Goal: Task Accomplishment & Management: Use online tool/utility

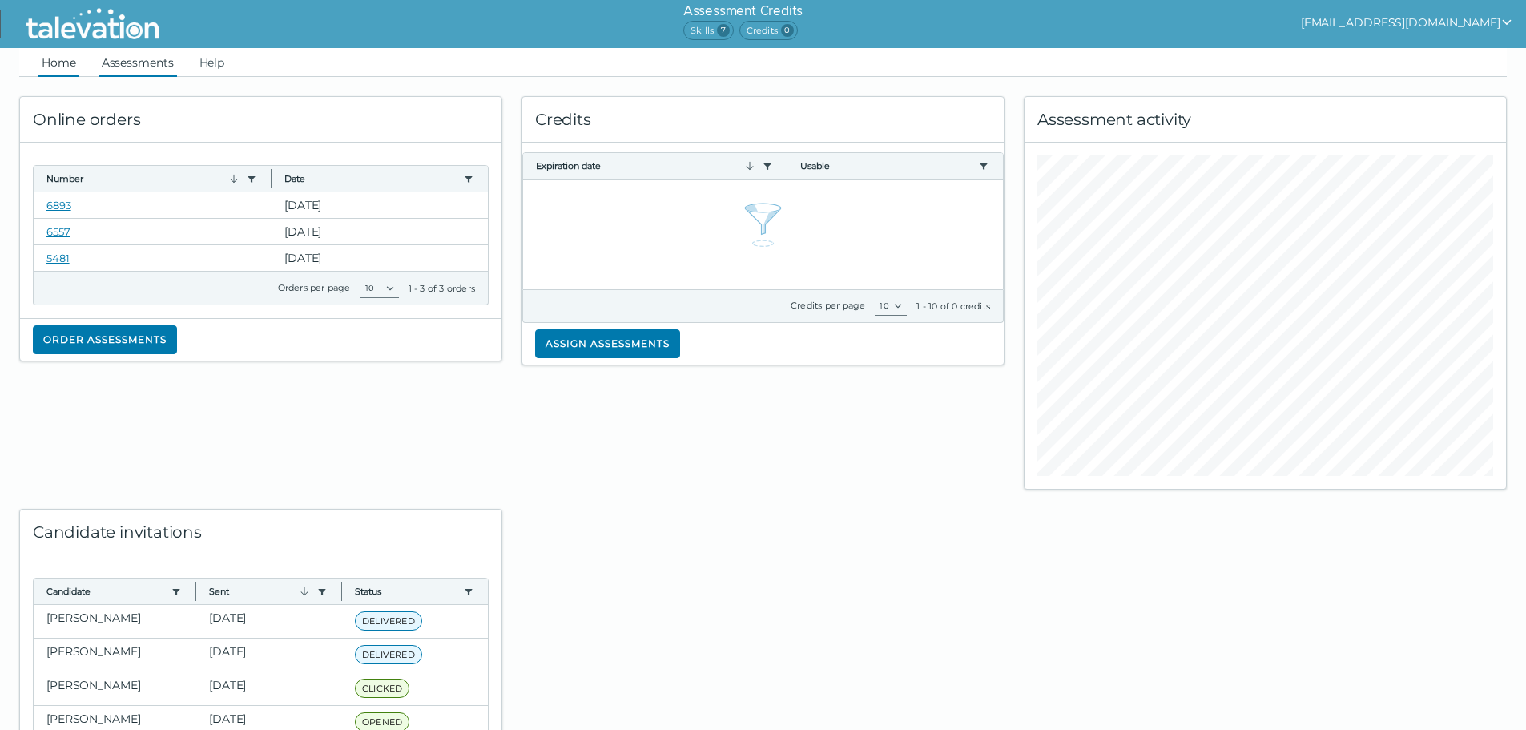
click at [144, 54] on link "Assessments" at bounding box center [137, 62] width 78 height 29
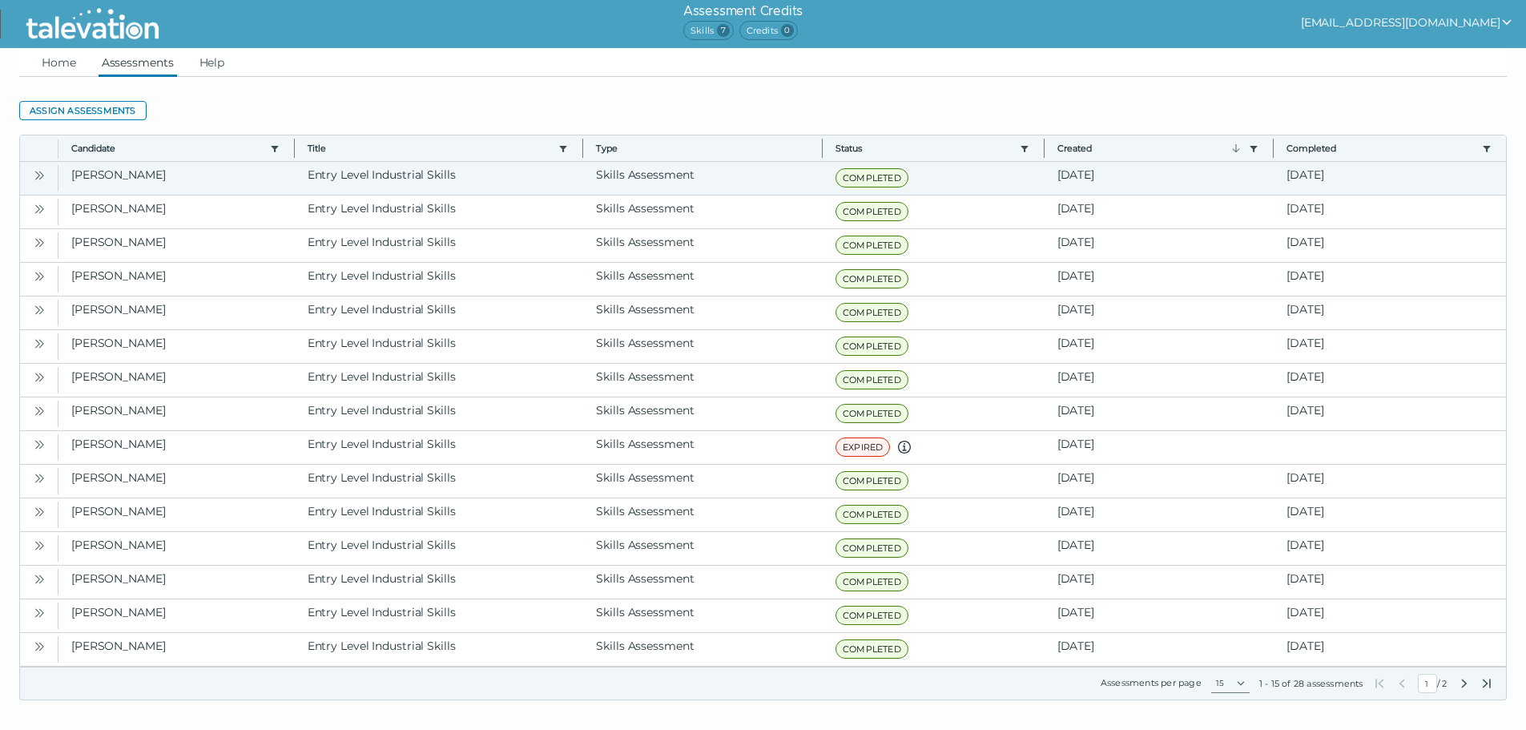
click at [45, 170] on icon "Open" at bounding box center [39, 175] width 13 height 13
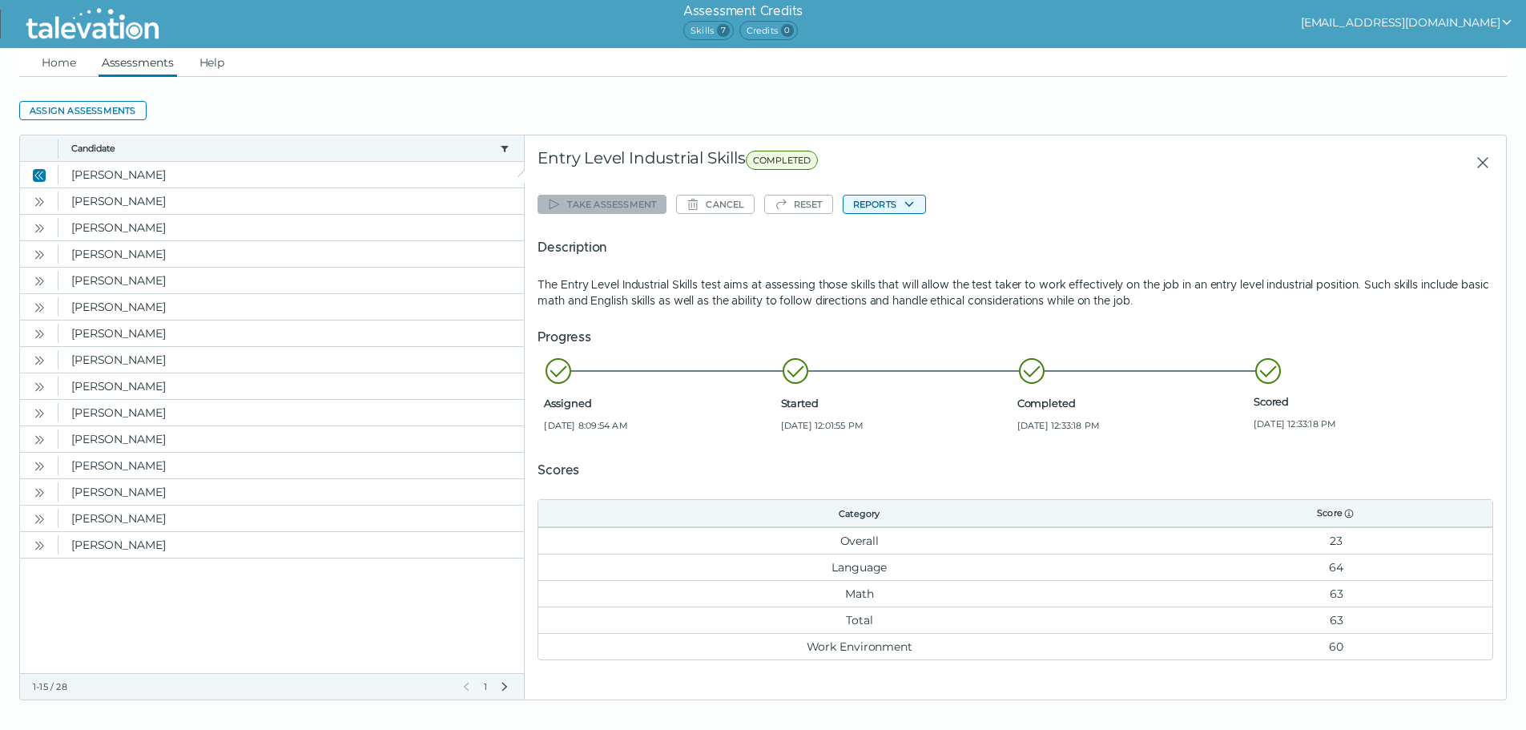
click at [916, 205] on button "Reports" at bounding box center [883, 204] width 83 height 19
click at [927, 238] on button "Entry Level Industrial Skills" at bounding box center [925, 235] width 164 height 19
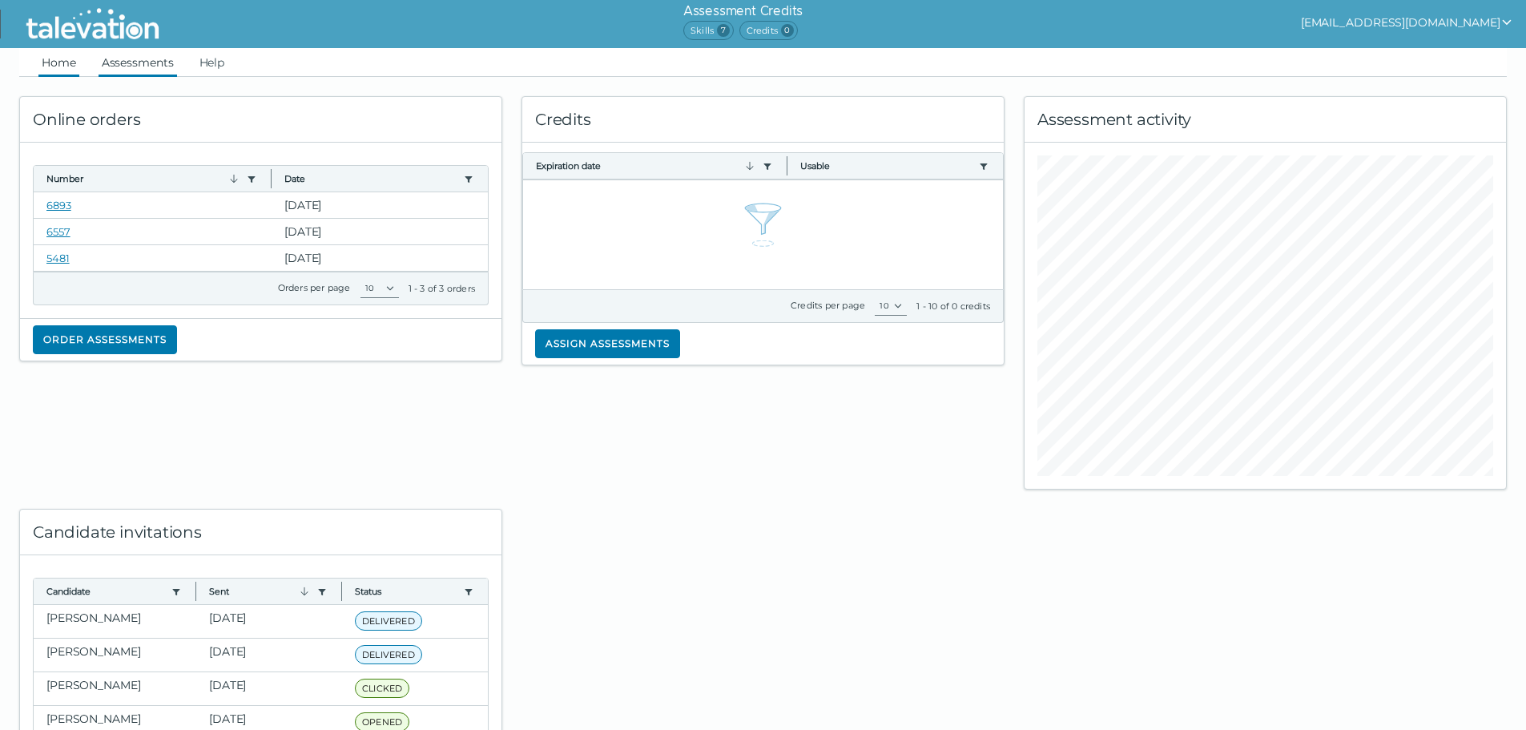
click at [138, 63] on link "Assessments" at bounding box center [137, 62] width 78 height 29
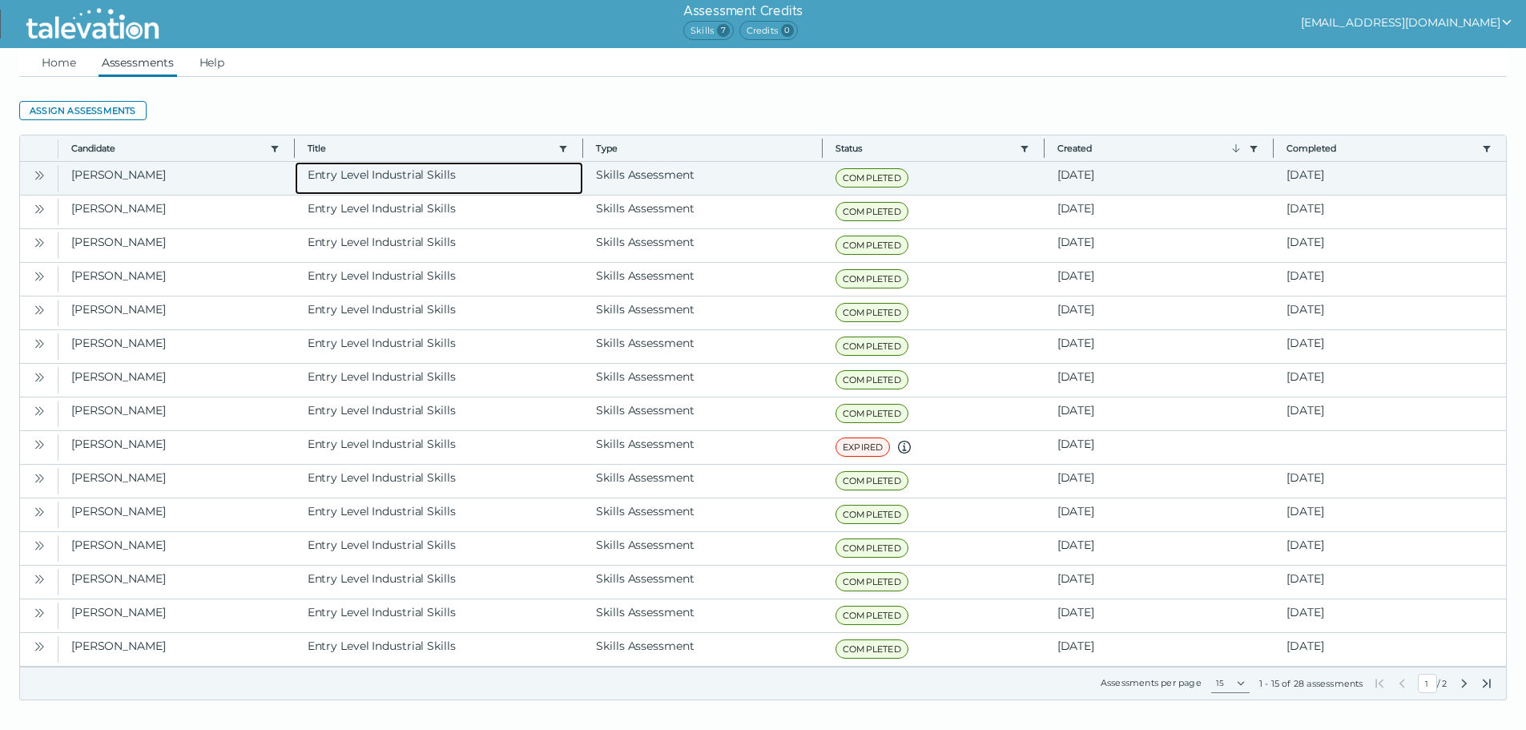
click at [301, 176] on clr-dg-cell "Entry Level Industrial Skills" at bounding box center [439, 178] width 289 height 33
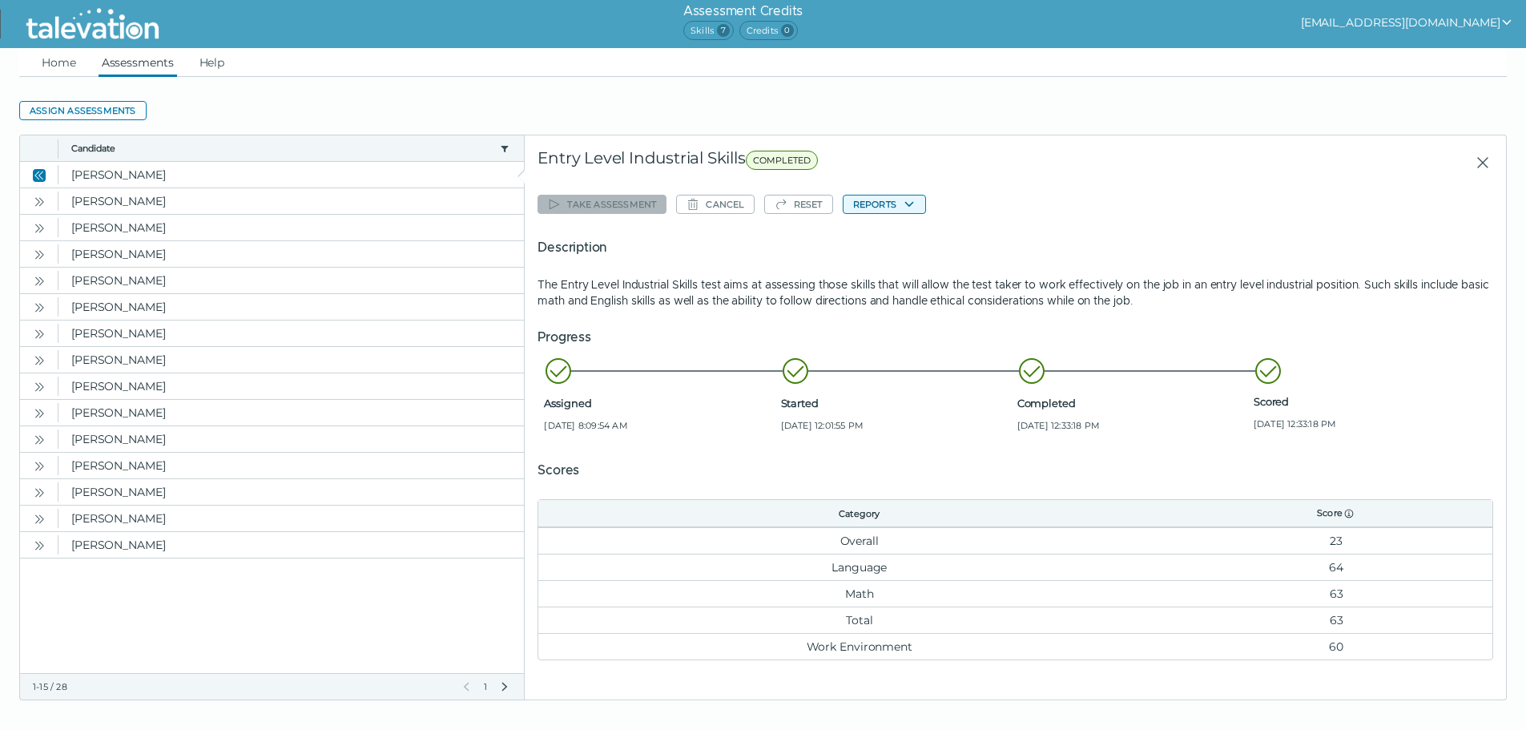
click at [918, 204] on button "Reports" at bounding box center [883, 204] width 83 height 19
drag, startPoint x: 1132, startPoint y: 116, endPoint x: 899, endPoint y: 6, distance: 257.9
click at [1116, 103] on clr-dg-action-bar "Assign assessments" at bounding box center [762, 110] width 1487 height 29
